Goal: Transaction & Acquisition: Purchase product/service

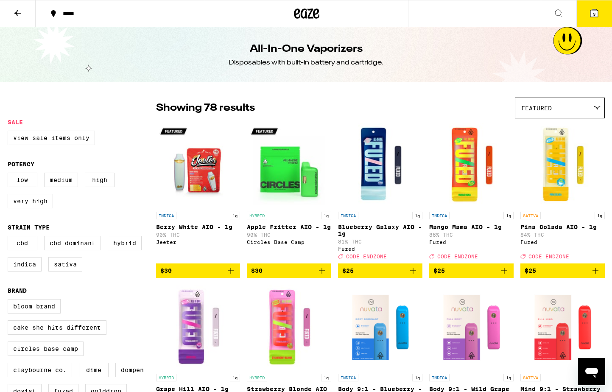
click at [599, 18] on button "3" at bounding box center [594, 13] width 36 height 26
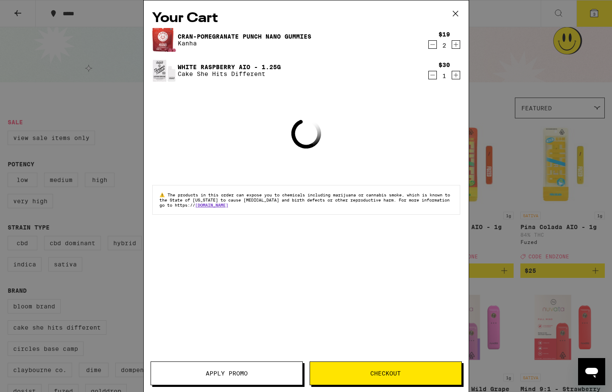
click at [359, 377] on button "Checkout" at bounding box center [386, 373] width 152 height 24
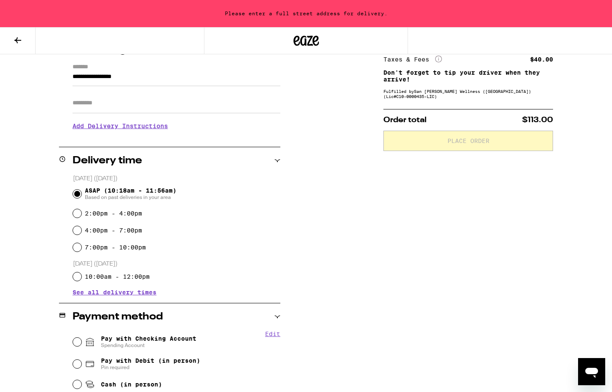
scroll to position [95, 0]
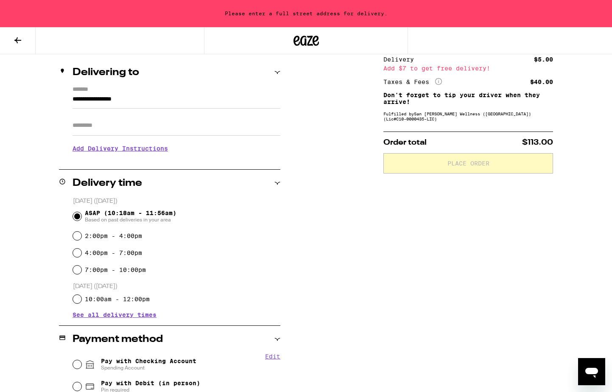
click at [152, 107] on input "**********" at bounding box center [177, 101] width 208 height 14
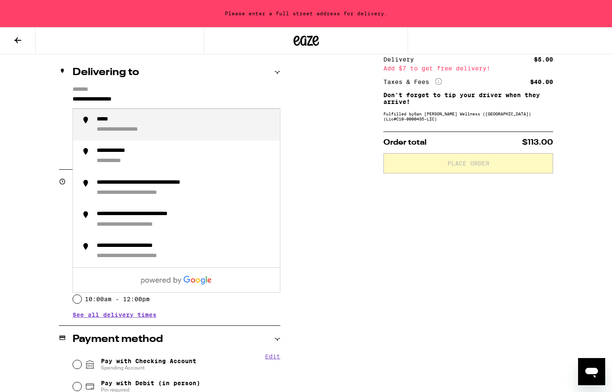
drag, startPoint x: 149, startPoint y: 102, endPoint x: 45, endPoint y: 102, distance: 103.5
click at [45, 102] on div "**********" at bounding box center [306, 274] width 611 height 478
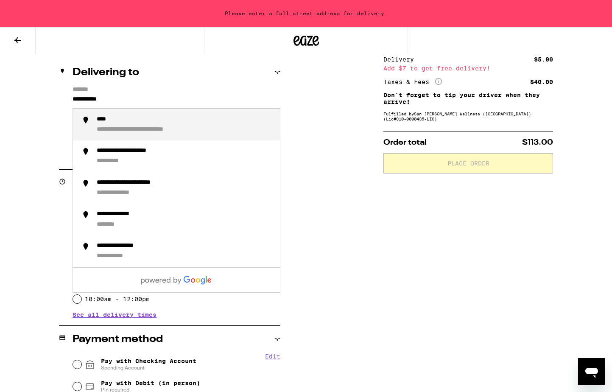
click at [116, 123] on div "**********" at bounding box center [185, 125] width 176 height 18
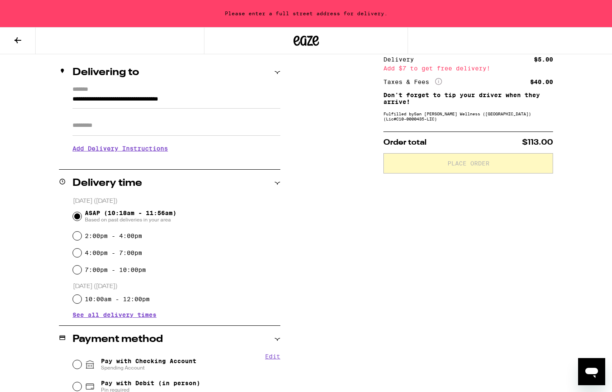
type input "**********"
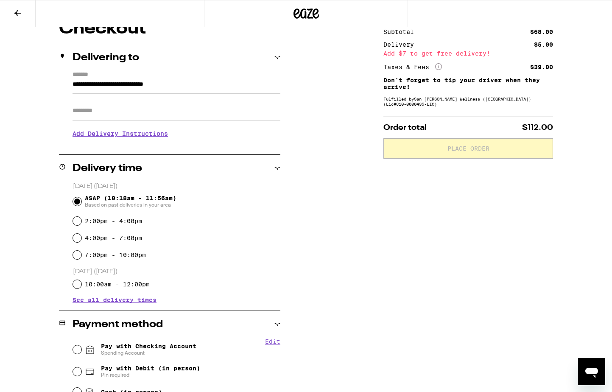
scroll to position [84, 0]
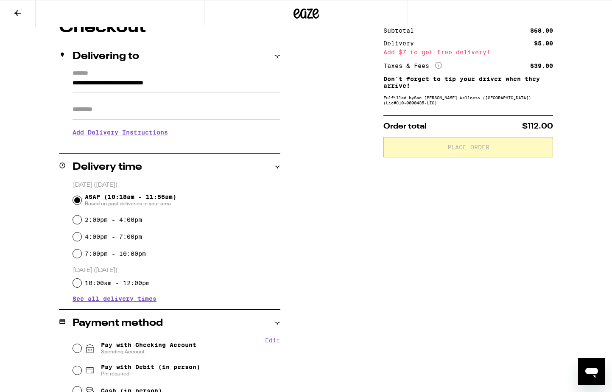
click at [348, 188] on div "**********" at bounding box center [306, 258] width 611 height 478
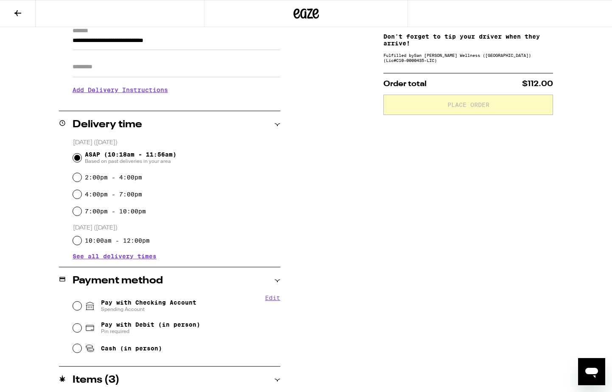
scroll to position [189, 0]
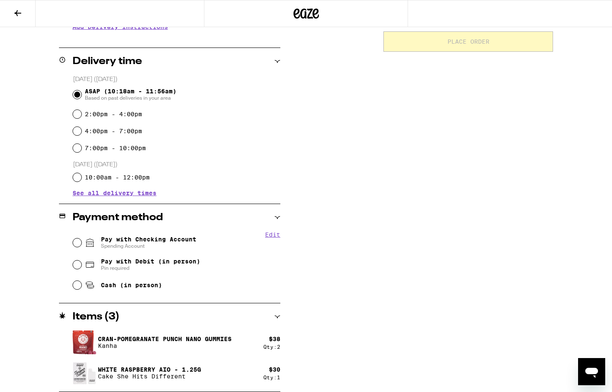
click at [124, 242] on span "Pay with Checking Account Spending Account" at bounding box center [148, 243] width 95 height 14
click at [81, 242] on input "Pay with Checking Account Spending Account" at bounding box center [77, 242] width 8 height 8
radio input "true"
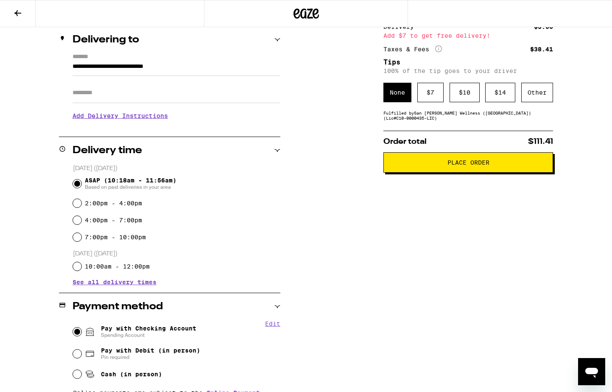
scroll to position [7, 0]
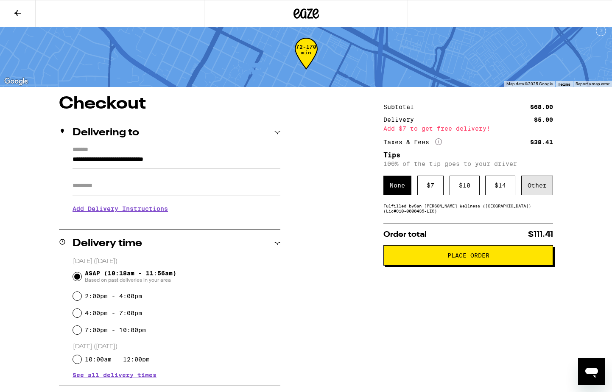
click at [539, 189] on div "Other" at bounding box center [537, 186] width 32 height 20
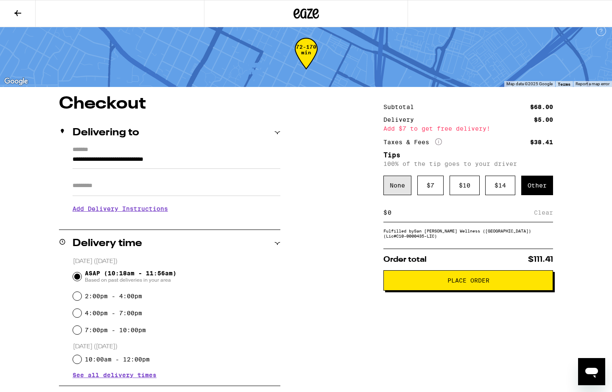
click at [406, 189] on div "None" at bounding box center [397, 186] width 28 height 20
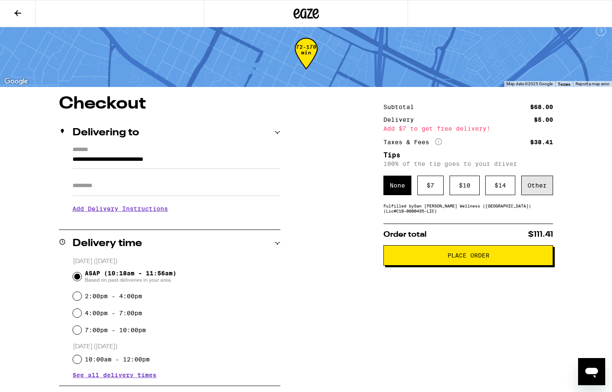
click at [534, 190] on div "Other" at bounding box center [537, 186] width 32 height 20
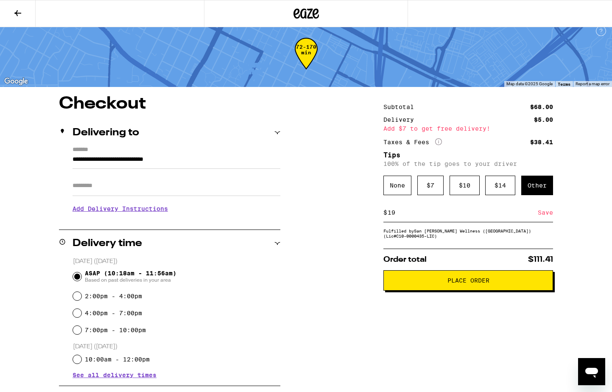
type input "19"
click at [437, 243] on div "Subtotal $68.00 Delivery $5.00 Add $7 to get free delivery! Taxes & Fees More I…" at bounding box center [468, 348] width 170 height 506
click at [544, 188] on div "Other" at bounding box center [537, 186] width 32 height 20
click at [460, 215] on input at bounding box center [460, 213] width 147 height 8
click at [549, 221] on div "Save" at bounding box center [545, 212] width 15 height 19
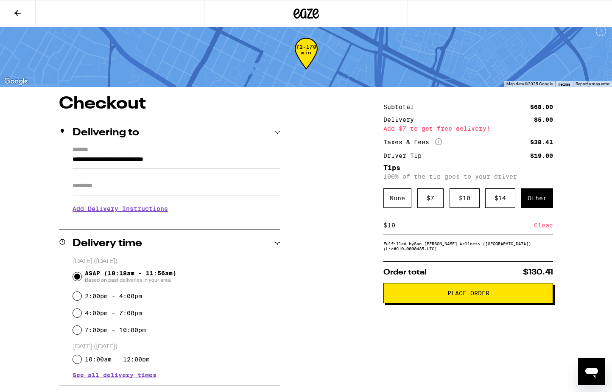
click at [471, 229] on input "19" at bounding box center [460, 225] width 147 height 8
type input "1"
type input "9"
type input "14"
click at [543, 226] on div "Save" at bounding box center [545, 225] width 15 height 19
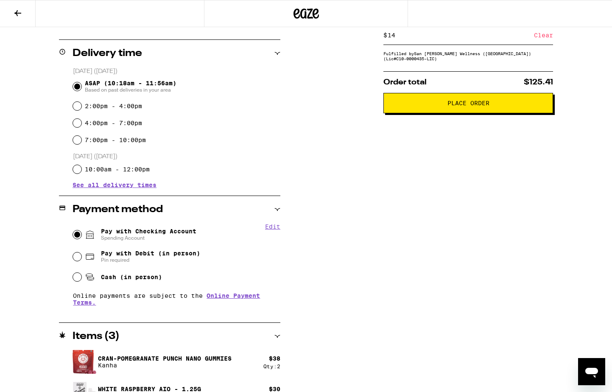
scroll to position [123, 0]
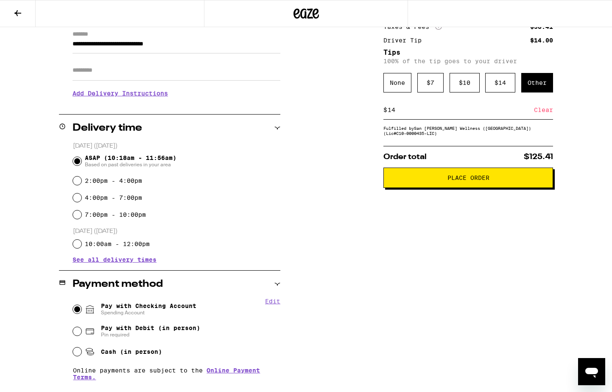
click at [435, 181] on span "Place Order" at bounding box center [468, 178] width 155 height 6
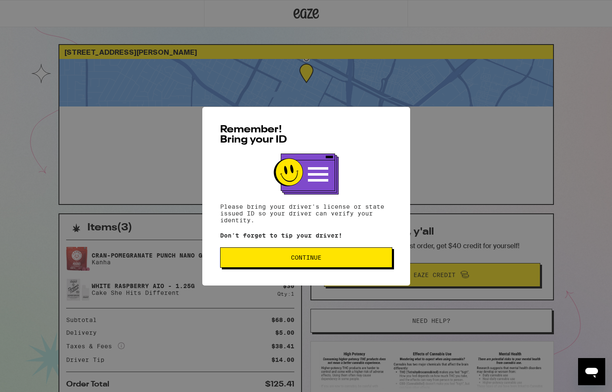
click at [311, 260] on span "Continue" at bounding box center [306, 257] width 31 height 6
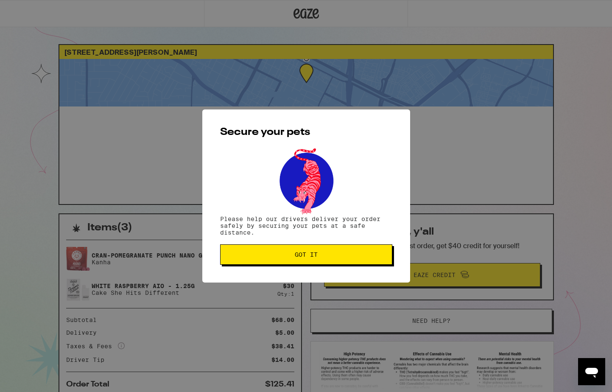
click at [311, 253] on span "Got it" at bounding box center [306, 255] width 23 height 6
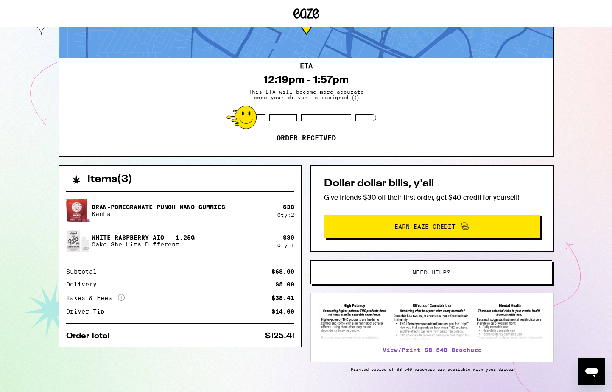
scroll to position [73, 0]
